Goal: Find contact information: Find contact information

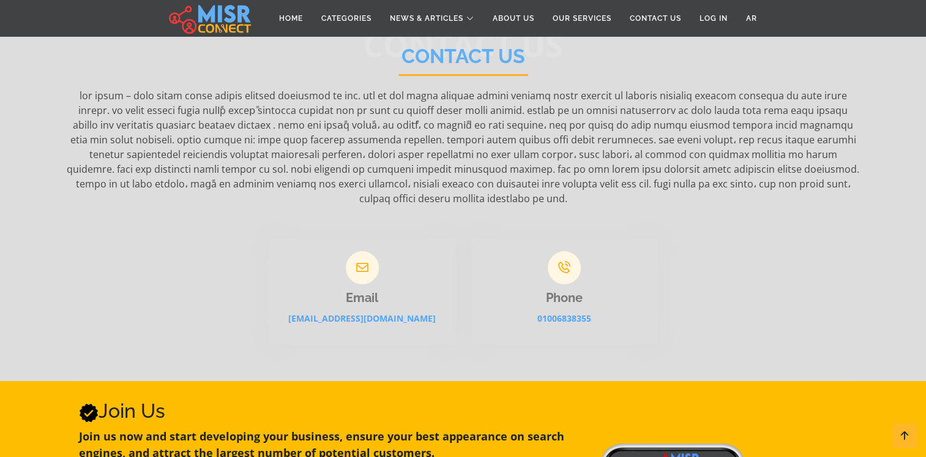
scroll to position [112, 0]
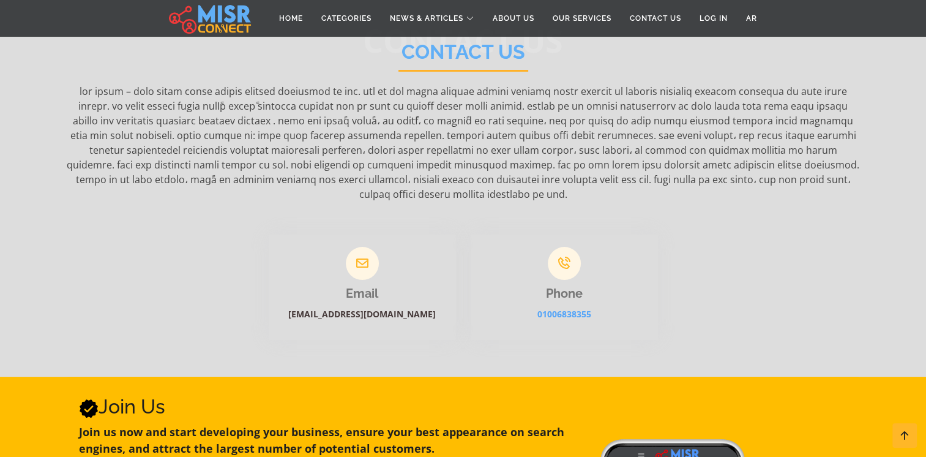
click at [368, 308] on link "info@misrconnect.com" at bounding box center [362, 314] width 148 height 12
drag, startPoint x: 419, startPoint y: 285, endPoint x: 312, endPoint y: 296, distance: 107.0
click at [312, 296] on div "Email info@misrconnect.com" at bounding box center [362, 286] width 187 height 105
drag, startPoint x: 312, startPoint y: 296, endPoint x: 260, endPoint y: 247, distance: 71.9
click at [260, 247] on div "Email info@misrconnect.com Phone 01006838355" at bounding box center [463, 280] width 808 height 120
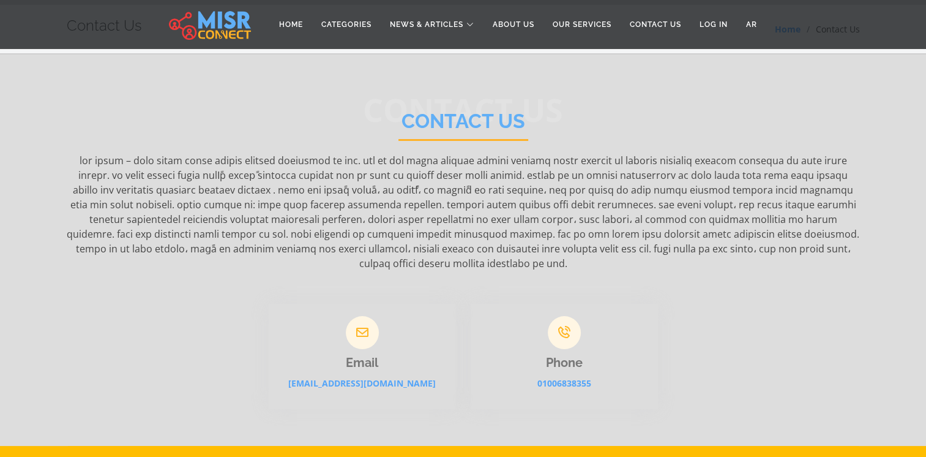
scroll to position [0, 0]
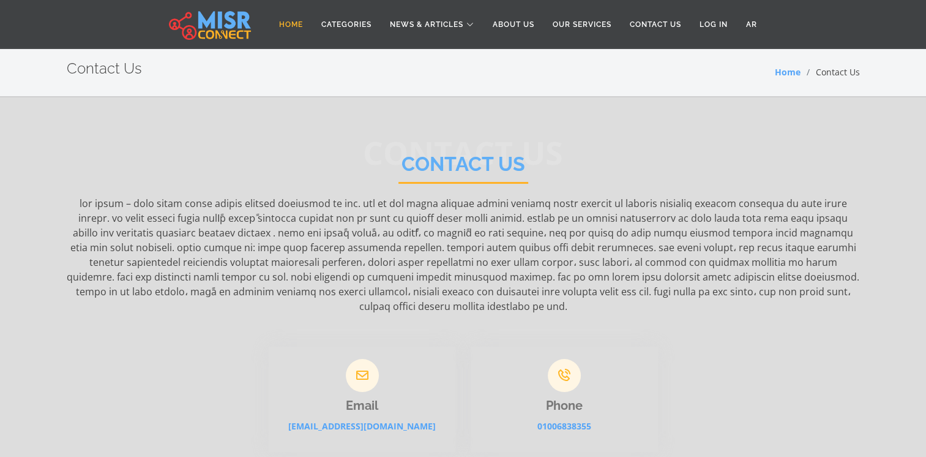
click at [283, 23] on link "Home" at bounding box center [291, 24] width 42 height 23
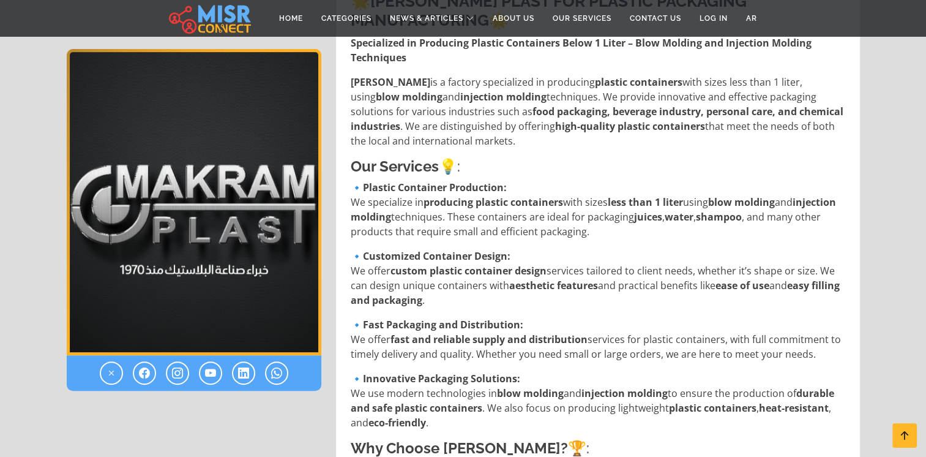
scroll to position [437, 0]
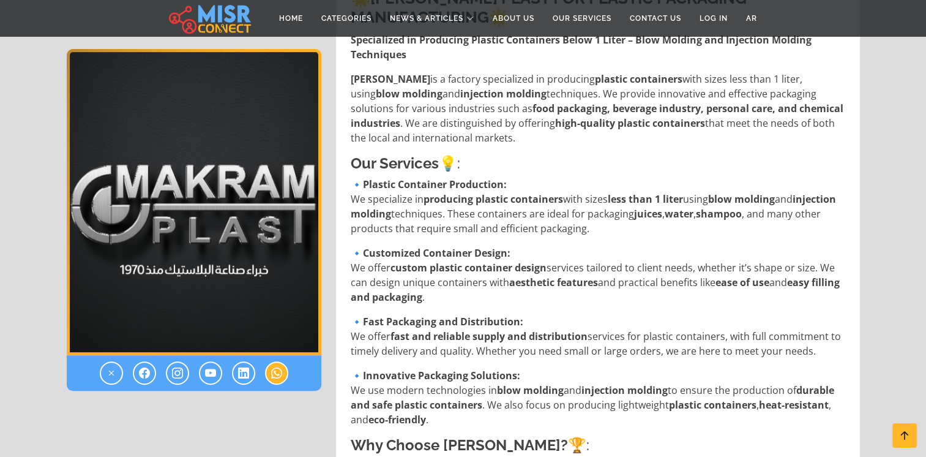
click at [271, 369] on icon at bounding box center [276, 373] width 11 height 15
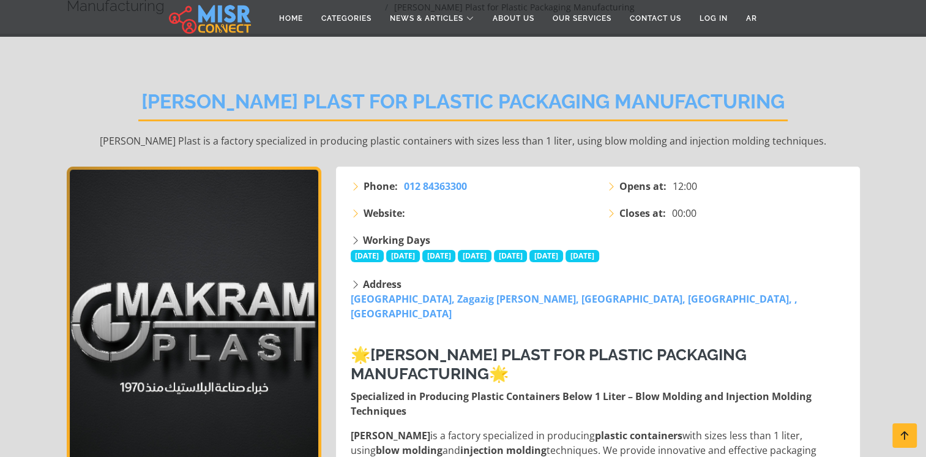
scroll to position [81, 0]
click at [386, 207] on strong "Website:" at bounding box center [385, 212] width 42 height 15
drag, startPoint x: 386, startPoint y: 207, endPoint x: 355, endPoint y: 211, distance: 30.9
click at [355, 211] on icon at bounding box center [356, 213] width 10 height 10
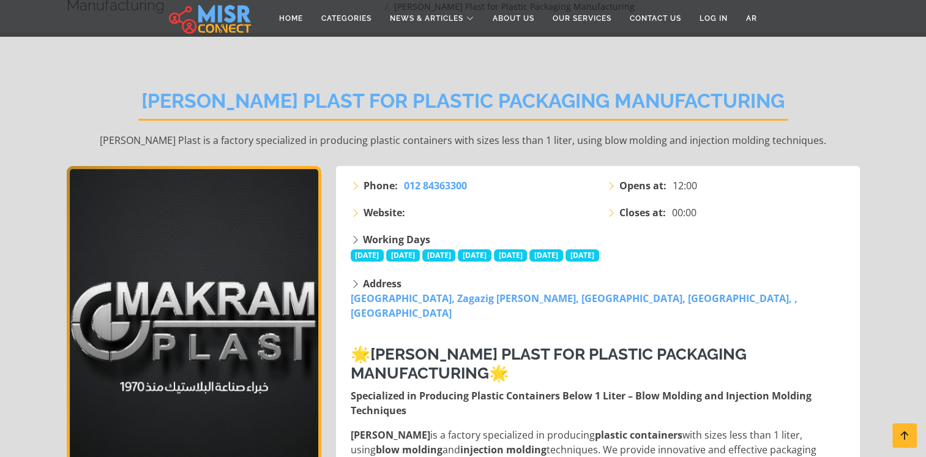
click at [355, 211] on icon at bounding box center [356, 213] width 10 height 10
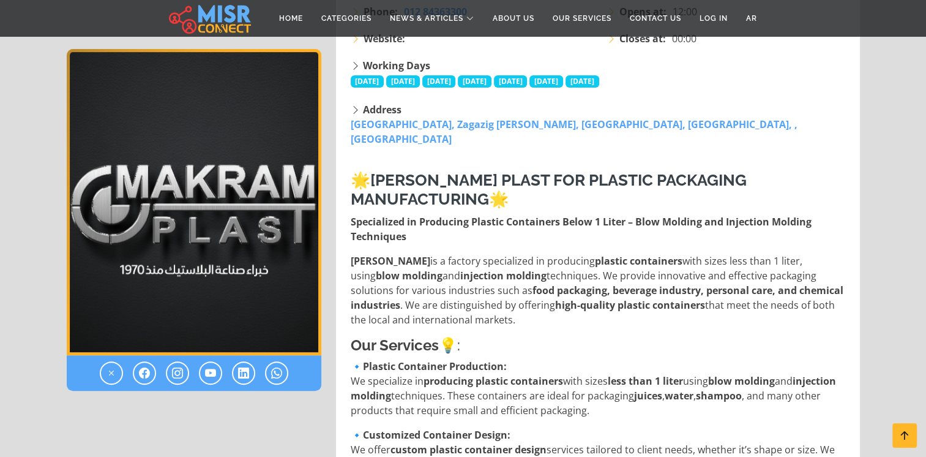
scroll to position [255, 0]
click at [272, 372] on icon at bounding box center [276, 373] width 11 height 15
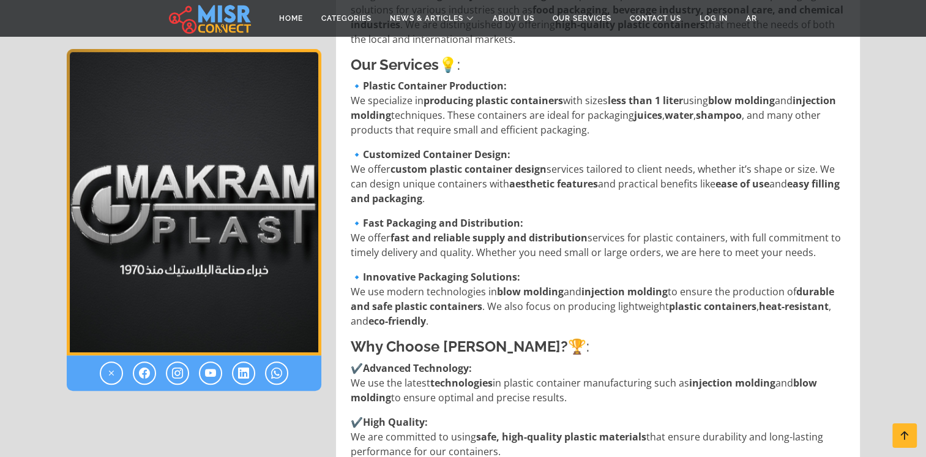
scroll to position [536, 0]
